Goal: Task Accomplishment & Management: Use online tool/utility

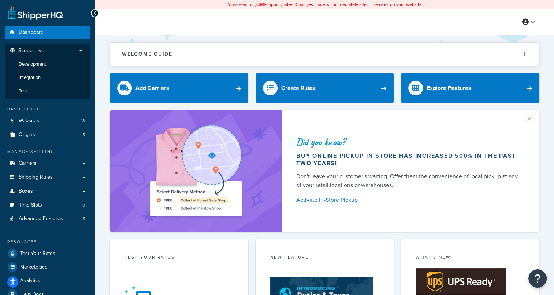
click at [46, 64] on span "Development" at bounding box center [32, 64] width 27 height 6
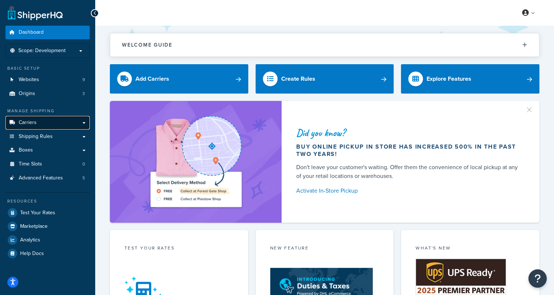
click at [46, 125] on link "Carriers" at bounding box center [47, 123] width 84 height 14
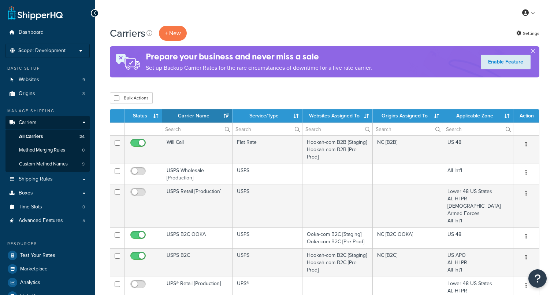
select select "15"
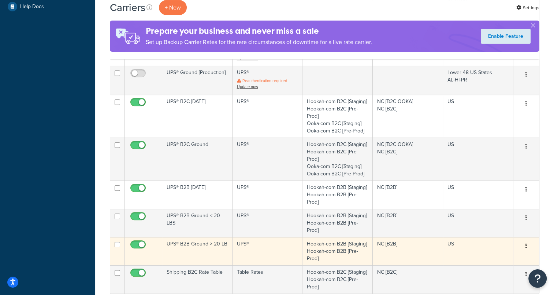
scroll to position [293, 0]
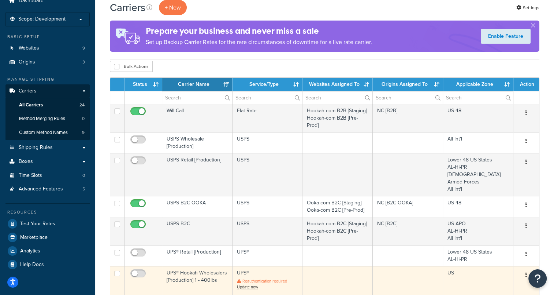
scroll to position [0, 0]
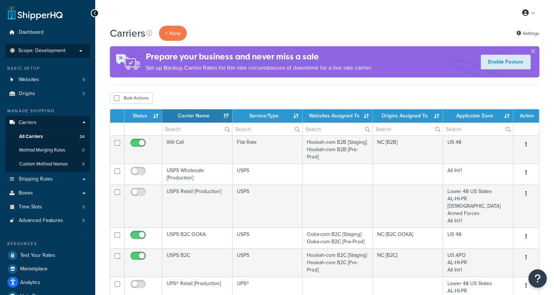
click at [66, 49] on p "Scope: Development" at bounding box center [48, 51] width 78 height 6
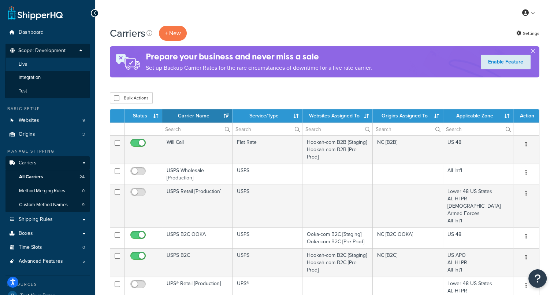
click at [32, 64] on li "Live" at bounding box center [47, 65] width 85 height 14
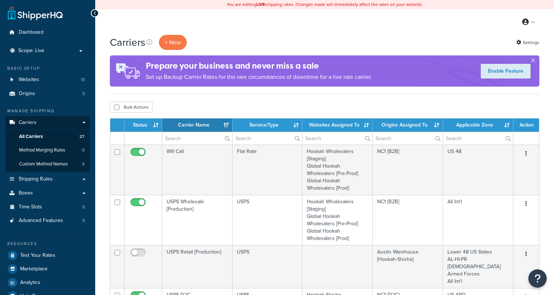
select select "15"
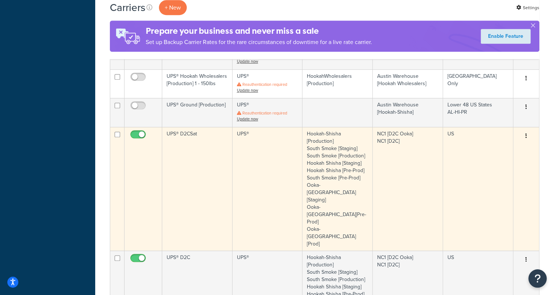
scroll to position [513, 0]
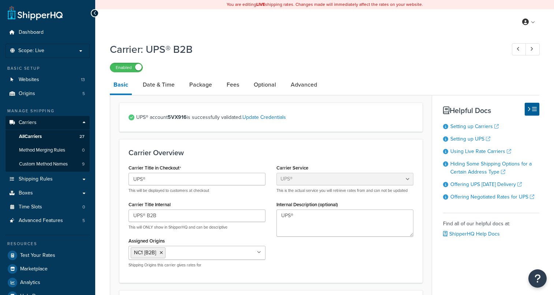
select select "ups"
click at [234, 87] on link "Fees" at bounding box center [233, 85] width 20 height 18
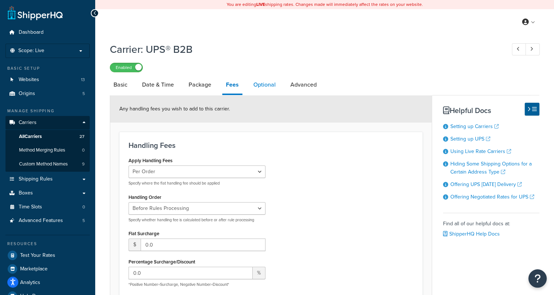
click at [262, 87] on link "Optional" at bounding box center [265, 85] width 30 height 18
select select "business"
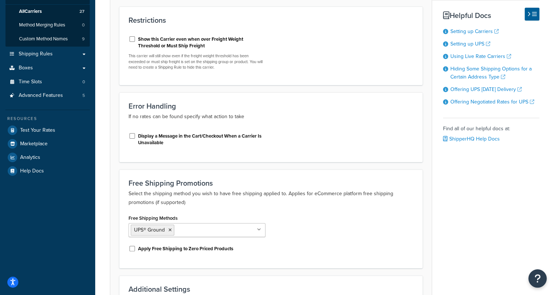
scroll to position [147, 0]
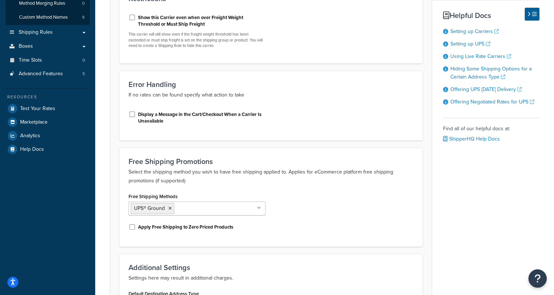
click at [259, 207] on icon at bounding box center [259, 207] width 4 height 4
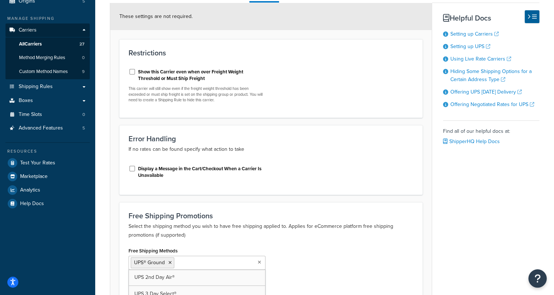
scroll to position [179, 0]
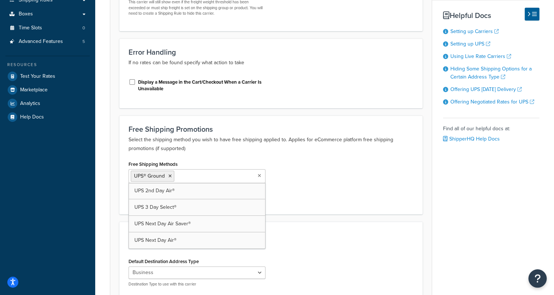
click at [316, 196] on div "Free Shipping Methods UPS® Ground UPS 2nd Day Air® UPS 3 Day Select® UPS Next D…" at bounding box center [271, 182] width 296 height 46
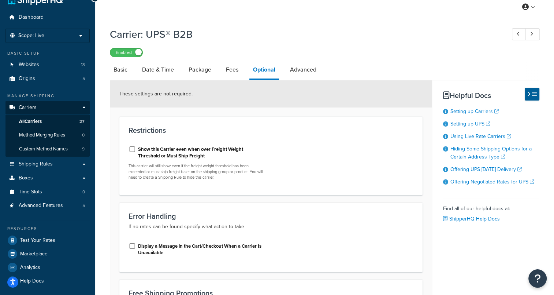
scroll to position [0, 0]
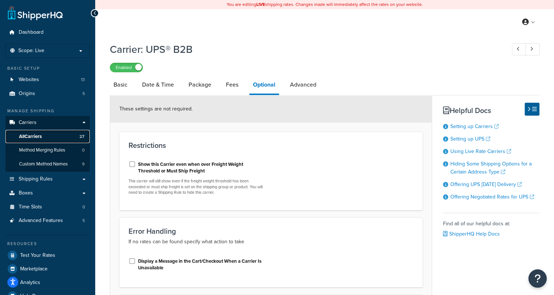
click at [34, 136] on span "All Carriers" at bounding box center [30, 136] width 23 height 6
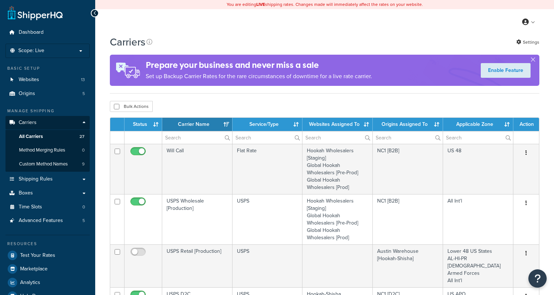
select select "15"
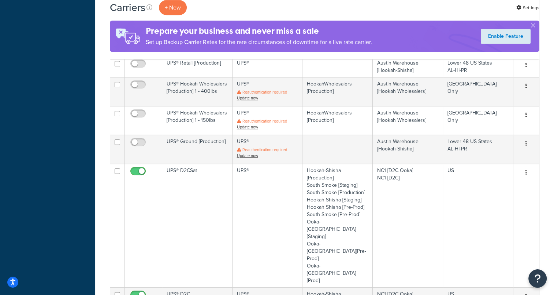
scroll to position [549, 0]
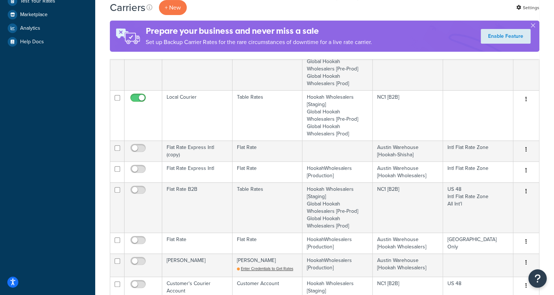
scroll to position [312, 0]
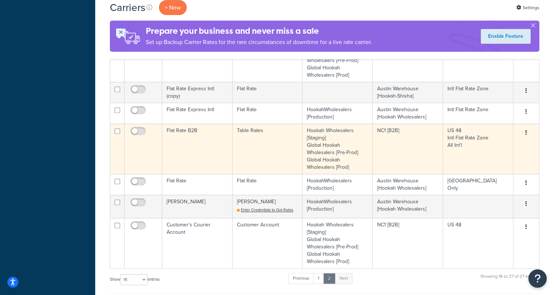
click at [183, 130] on td "Flat Rate B2B" at bounding box center [197, 148] width 70 height 50
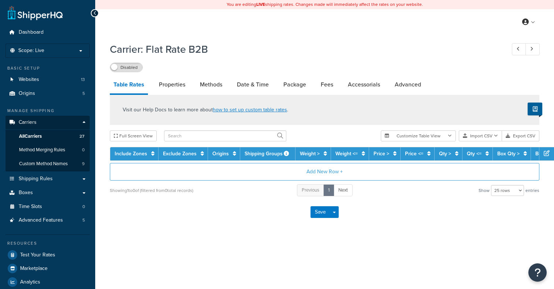
select select "25"
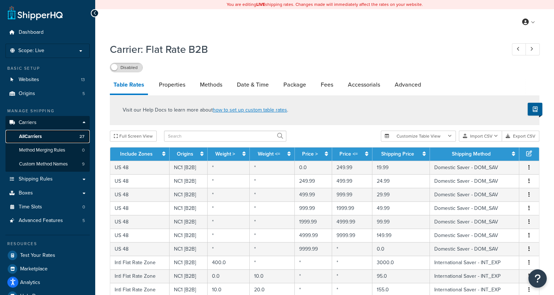
click at [31, 137] on span "All Carriers" at bounding box center [30, 136] width 23 height 6
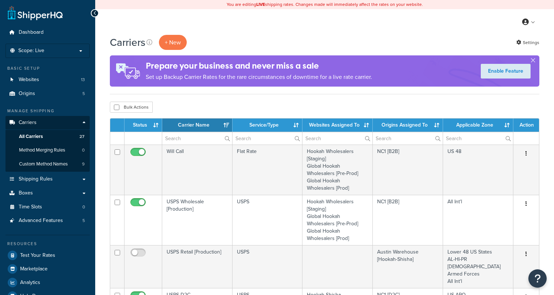
select select "15"
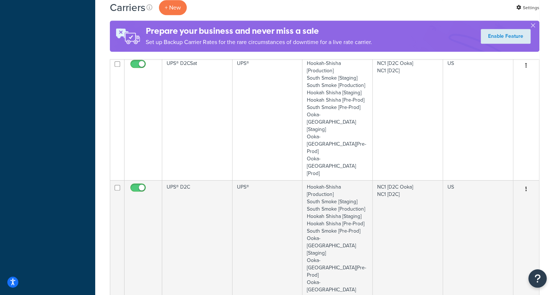
scroll to position [513, 0]
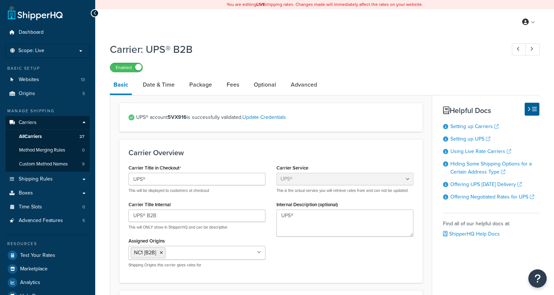
select select "ups"
click at [265, 88] on link "Optional" at bounding box center [265, 85] width 30 height 18
select select "business"
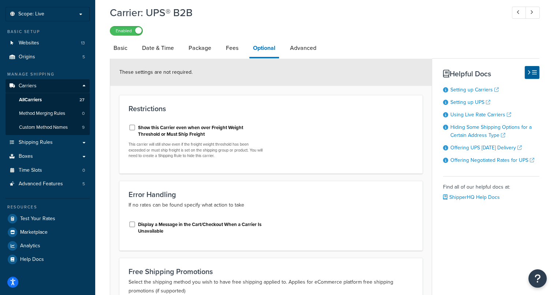
scroll to position [37, 0]
click at [27, 98] on span "All Carriers" at bounding box center [30, 100] width 23 height 6
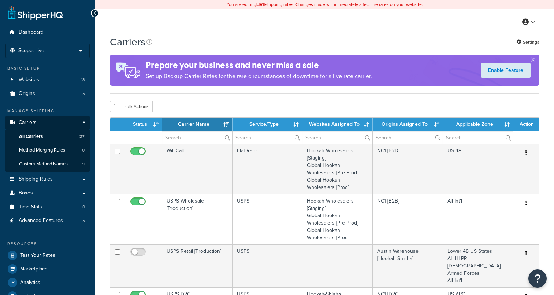
select select "15"
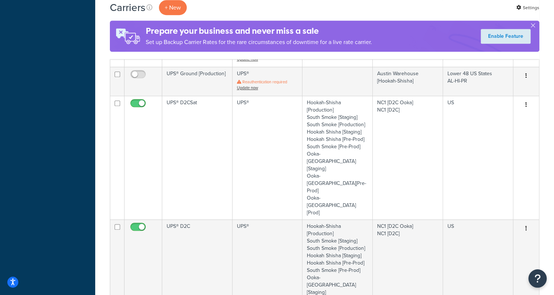
scroll to position [476, 0]
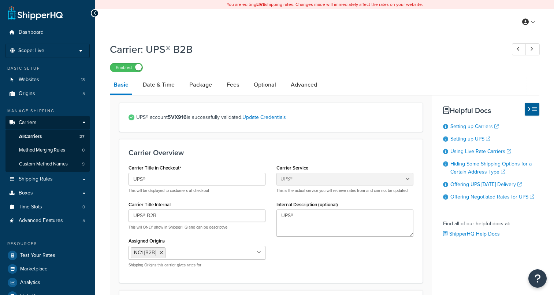
select select "ups"
click at [270, 86] on link "Optional" at bounding box center [265, 85] width 30 height 18
select select "business"
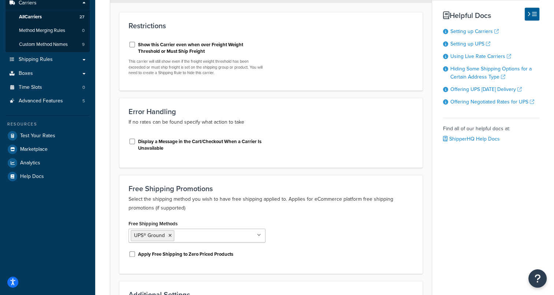
scroll to position [183, 0]
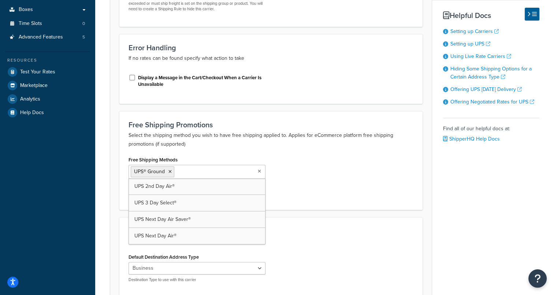
click at [260, 171] on icon at bounding box center [259, 171] width 3 height 4
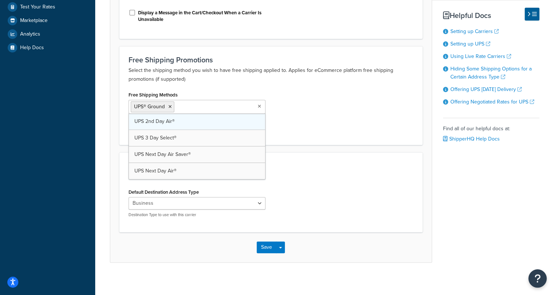
scroll to position [252, 0]
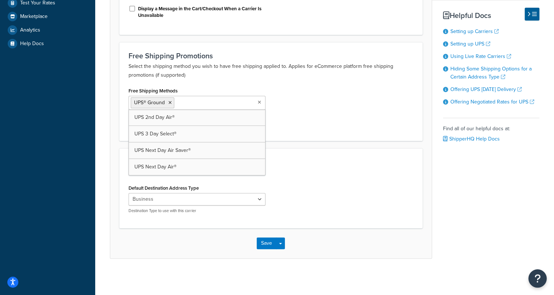
click at [308, 125] on div "Free Shipping Methods UPS® Ground UPS 2nd Day Air® UPS 3 Day Select® UPS Next D…" at bounding box center [271, 108] width 296 height 46
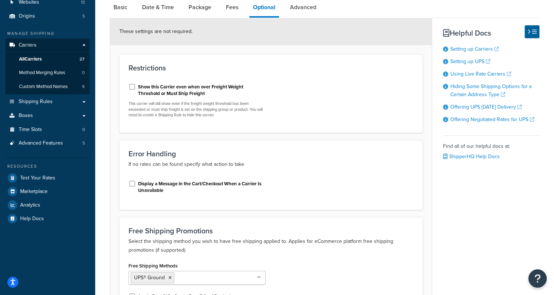
scroll to position [69, 0]
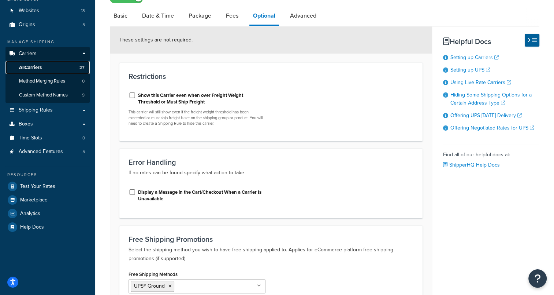
click at [35, 67] on span "All Carriers" at bounding box center [30, 67] width 23 height 6
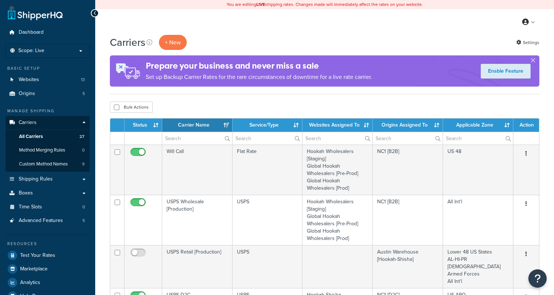
select select "15"
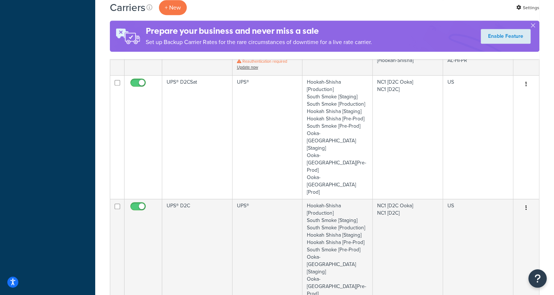
scroll to position [549, 0]
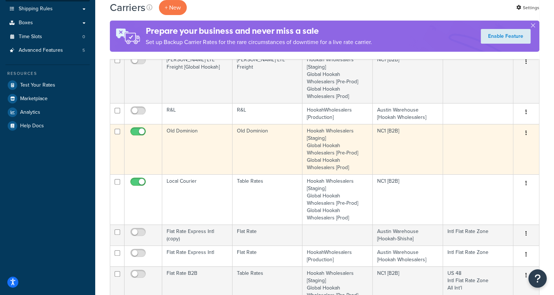
scroll to position [166, 0]
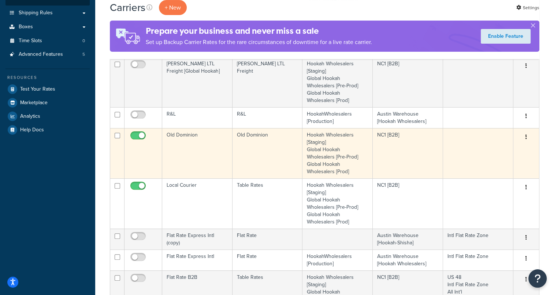
click at [184, 133] on td "Old Dominion" at bounding box center [197, 153] width 70 height 50
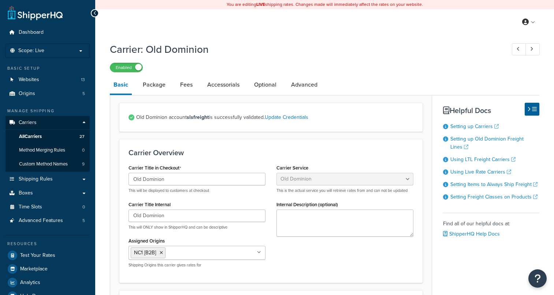
select select "dominionFreight"
click at [273, 85] on link "Optional" at bounding box center [266, 85] width 30 height 18
select select "92.5"
select select "507"
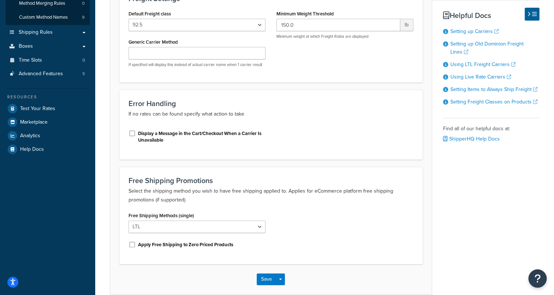
scroll to position [183, 0]
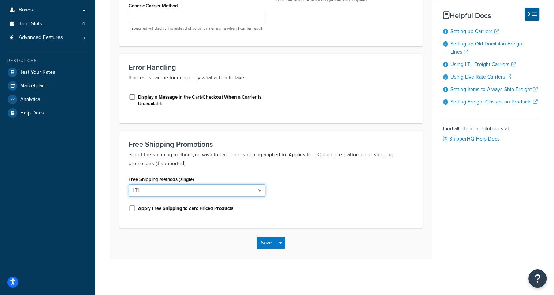
click at [259, 189] on select "LTL" at bounding box center [197, 190] width 137 height 12
click at [357, 196] on div "Free Shipping Methods (single) LTL Apply Free Shipping to Zero Priced Products" at bounding box center [271, 196] width 296 height 45
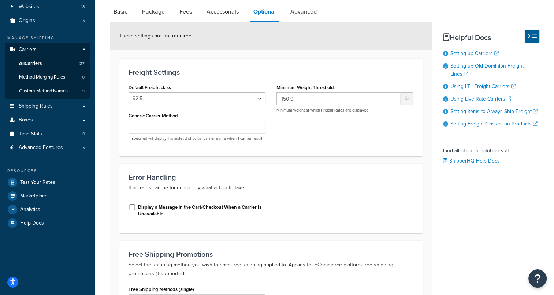
scroll to position [0, 0]
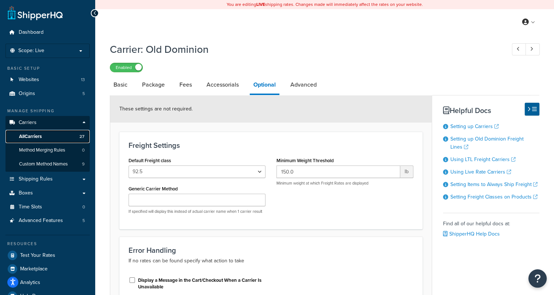
click at [37, 138] on span "All Carriers" at bounding box center [30, 136] width 23 height 6
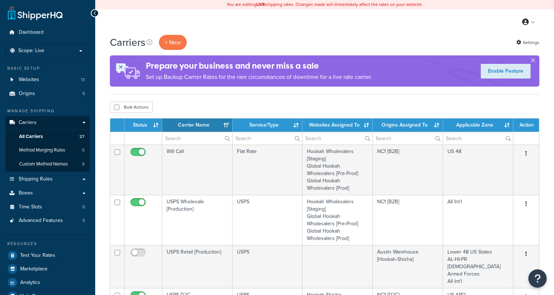
select select "15"
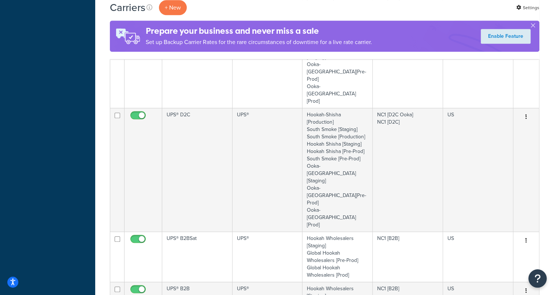
scroll to position [549, 0]
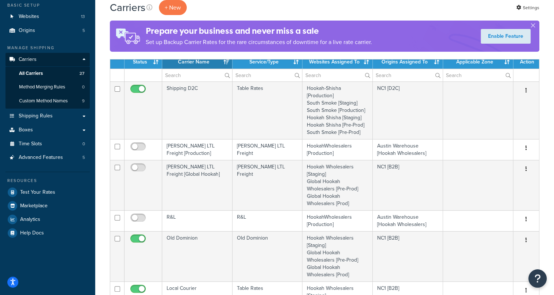
scroll to position [56, 0]
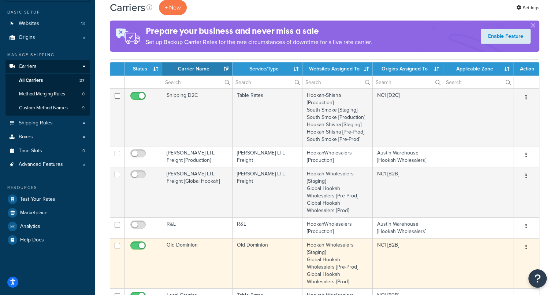
click at [192, 249] on td "Old Dominion" at bounding box center [197, 263] width 70 height 50
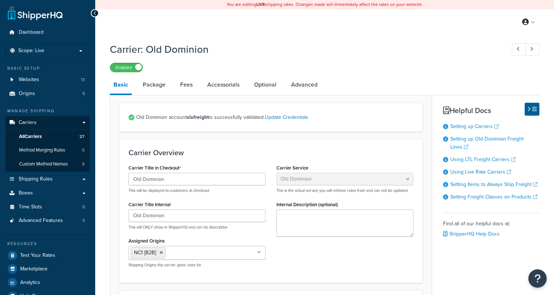
select select "dominionFreight"
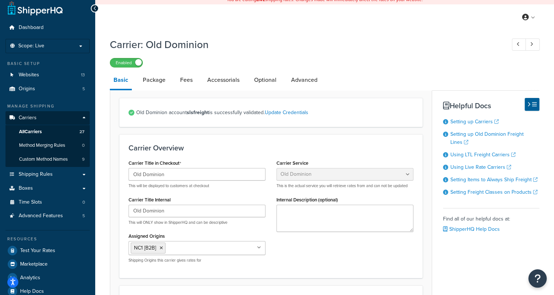
scroll to position [4, 0]
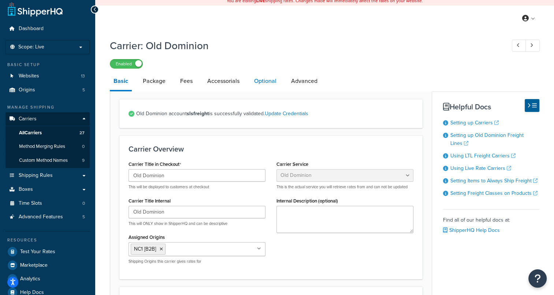
click at [264, 82] on link "Optional" at bounding box center [266, 81] width 30 height 18
select select "92.5"
select select "507"
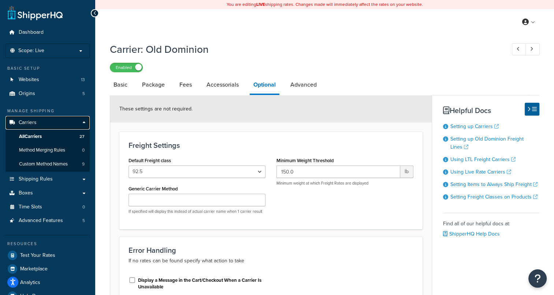
click at [75, 125] on link "Carriers" at bounding box center [47, 123] width 84 height 14
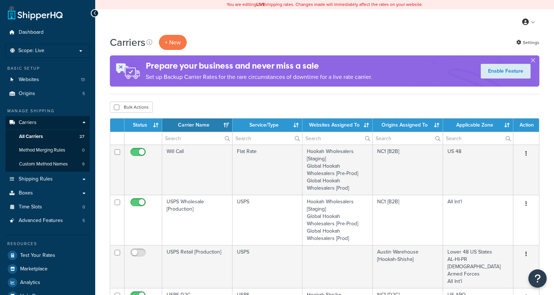
select select "15"
click at [54, 49] on p "Scope: Live" at bounding box center [48, 51] width 78 height 6
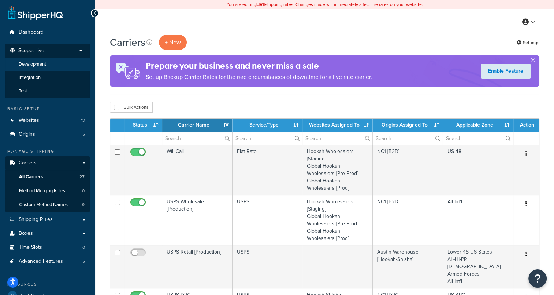
click at [46, 64] on span "Development" at bounding box center [32, 64] width 27 height 6
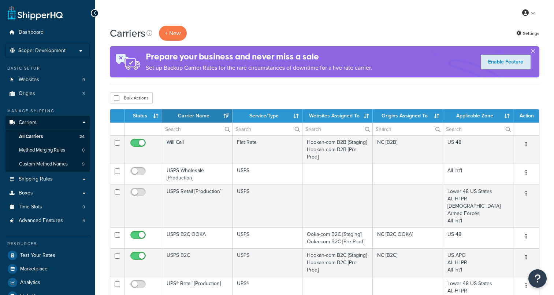
select select "15"
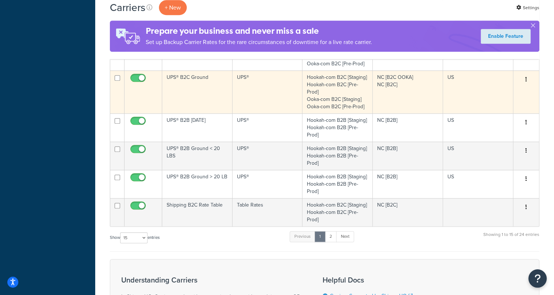
scroll to position [403, 0]
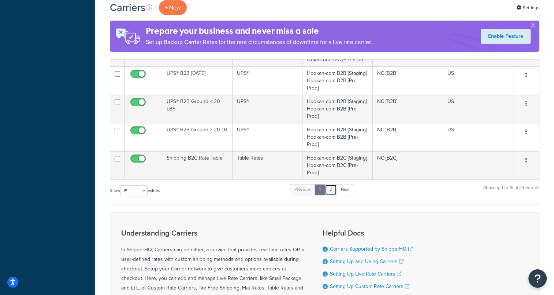
click at [331, 184] on link "2" at bounding box center [331, 189] width 12 height 11
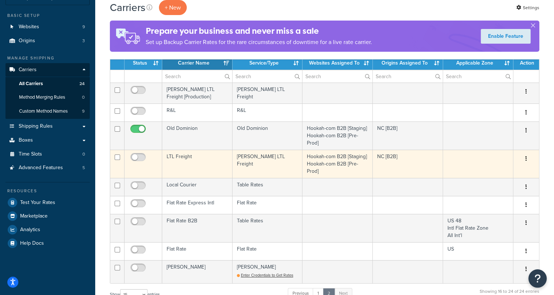
scroll to position [37, 0]
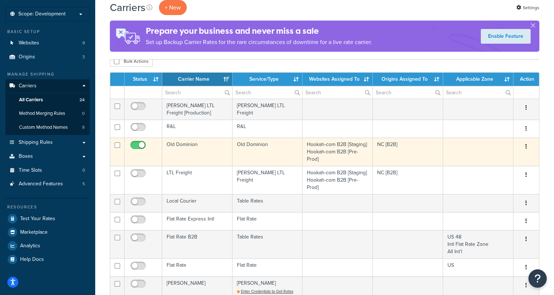
click at [182, 142] on td "Old Dominion" at bounding box center [197, 151] width 70 height 28
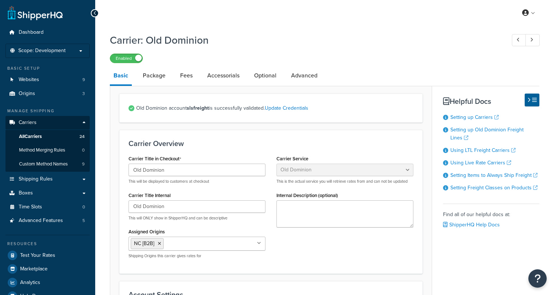
select select "dominionFreight"
click at [29, 252] on span "Test Your Rates" at bounding box center [37, 255] width 35 height 6
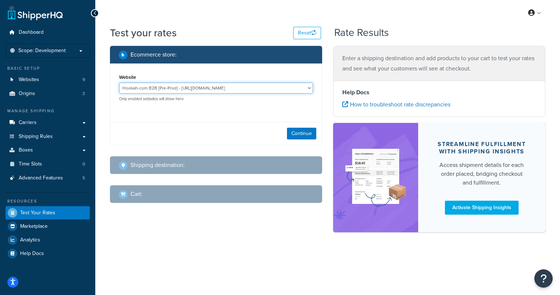
click at [309, 86] on select "Hookah-com B2B [Pre-Prod] - [URL][DOMAIN_NAME] Hookah-com B2B [Staging] - [URL]…" at bounding box center [216, 87] width 194 height 11
click at [119, 83] on select "Hookah-com B2B [Pre-Prod] - [URL][DOMAIN_NAME] Hookah-com B2B [Staging] - [URL]…" at bounding box center [216, 87] width 194 height 11
click at [234, 127] on div "Continue" at bounding box center [215, 133] width 211 height 23
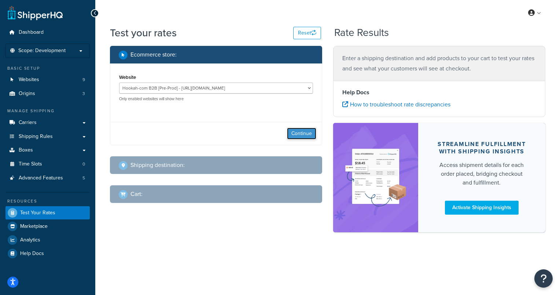
click at [305, 130] on button "Continue" at bounding box center [301, 133] width 29 height 12
select select "[GEOGRAPHIC_DATA]"
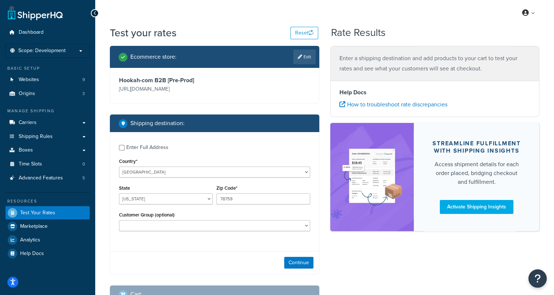
drag, startPoint x: 206, startPoint y: 89, endPoint x: 122, endPoint y: 93, distance: 84.7
click at [122, 93] on p "[URL][DOMAIN_NAME]" at bounding box center [166, 89] width 94 height 10
click at [248, 145] on label "Enter Full Address" at bounding box center [218, 147] width 184 height 12
click at [125, 145] on input "Enter Full Address" at bounding box center [121, 147] width 5 height 5
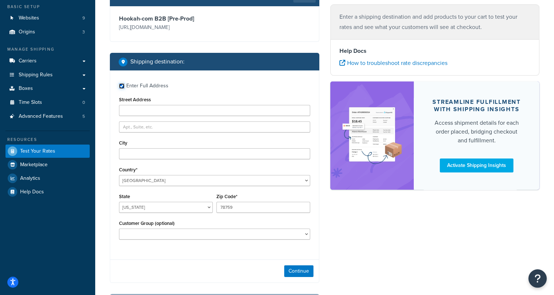
scroll to position [73, 0]
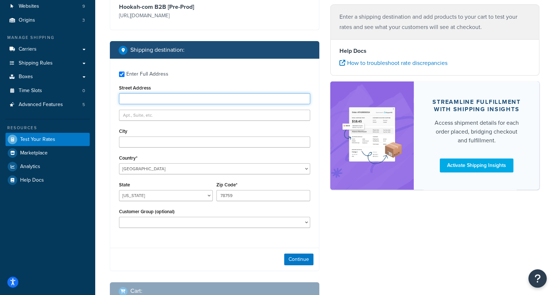
click at [145, 95] on input "Street Address" at bounding box center [214, 98] width 191 height 11
click at [196, 76] on label "Enter Full Address" at bounding box center [218, 73] width 184 height 12
click at [125, 76] on input "Enter Full Address" at bounding box center [121, 73] width 5 height 5
checkbox input "false"
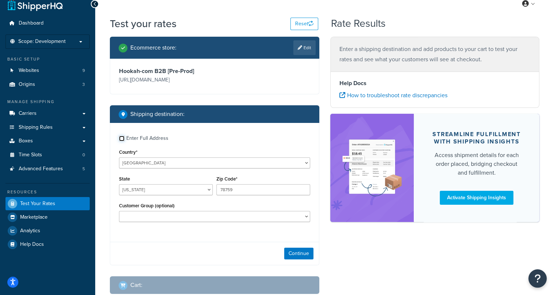
scroll to position [0, 0]
